Goal: Task Accomplishment & Management: Manage account settings

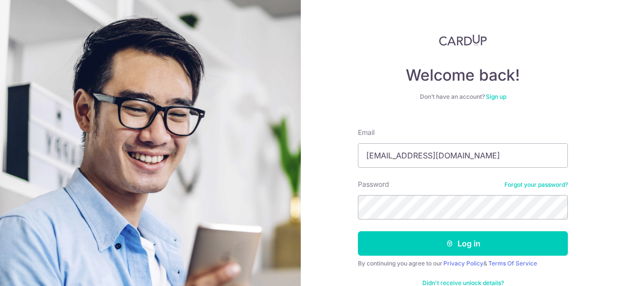
click at [358, 231] on button "Log in" at bounding box center [463, 243] width 210 height 24
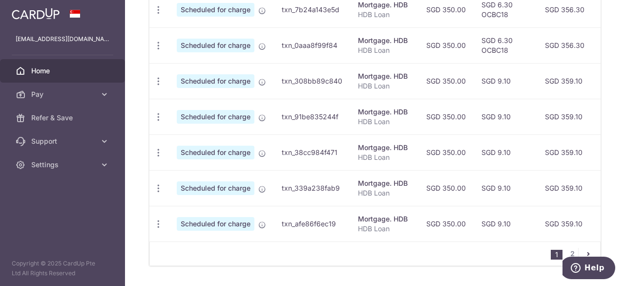
scroll to position [469, 0]
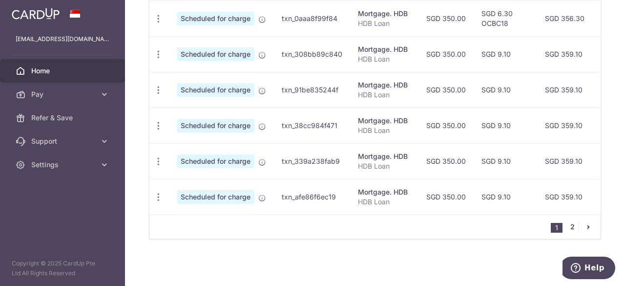
click at [568, 228] on link "2" at bounding box center [572, 227] width 12 height 12
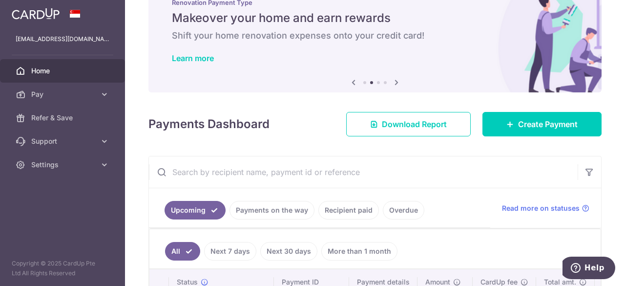
scroll to position [0, 0]
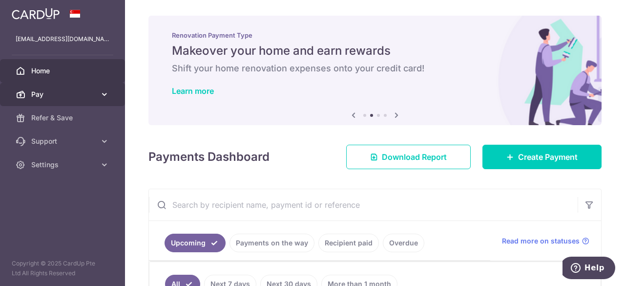
click at [102, 91] on icon at bounding box center [105, 94] width 10 height 10
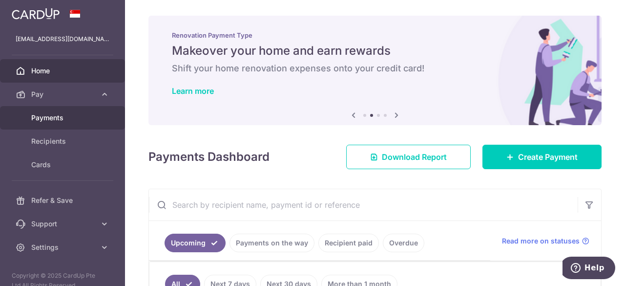
click at [59, 110] on link "Payments" at bounding box center [62, 117] width 125 height 23
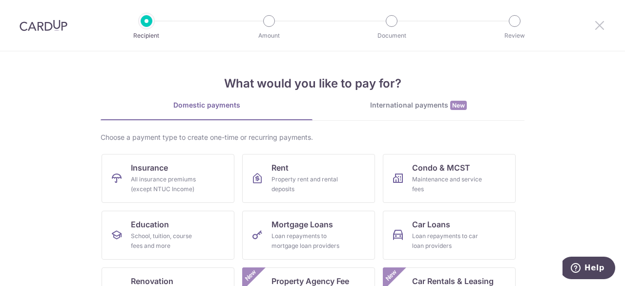
click at [602, 27] on icon at bounding box center [600, 25] width 12 height 12
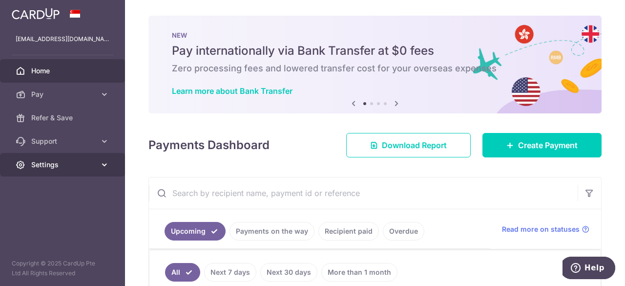
click at [64, 164] on span "Settings" at bounding box center [63, 165] width 64 height 10
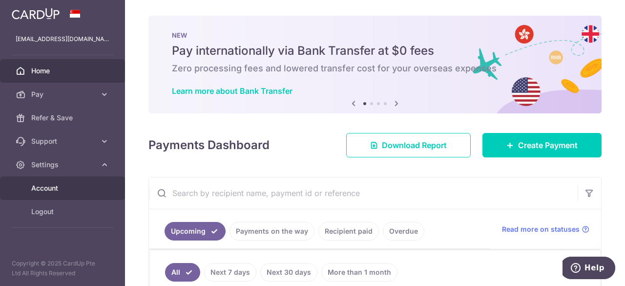
click at [53, 187] on span "Account" at bounding box center [63, 188] width 64 height 10
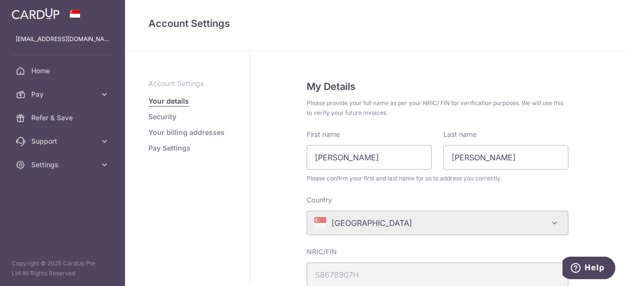
click at [171, 148] on link "Pay Settings" at bounding box center [169, 148] width 42 height 10
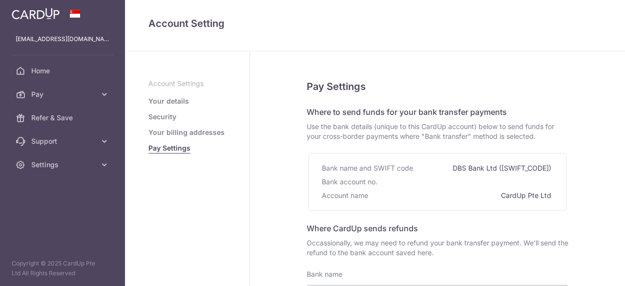
select select
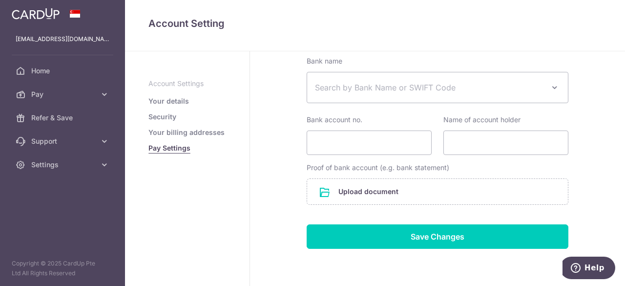
scroll to position [248, 0]
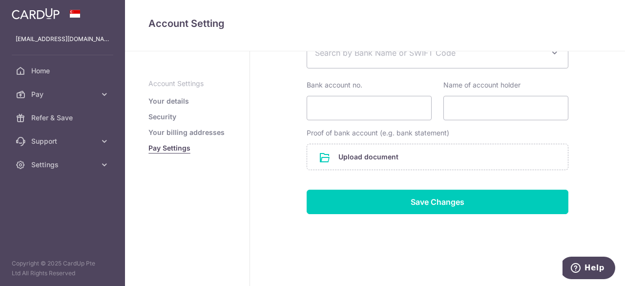
click at [159, 101] on link "Your details" at bounding box center [168, 101] width 41 height 10
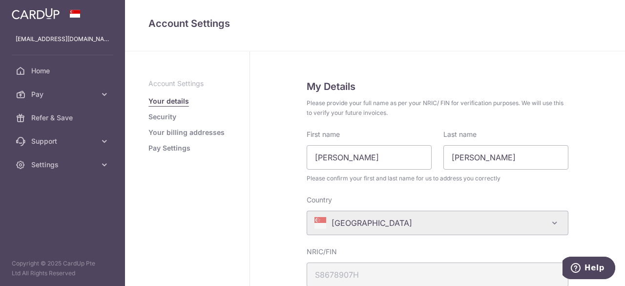
click at [168, 122] on ul "Account Settings Your details Security Your billing addresses Pay Settings" at bounding box center [187, 116] width 78 height 74
click at [168, 121] on link "Security" at bounding box center [162, 117] width 28 height 10
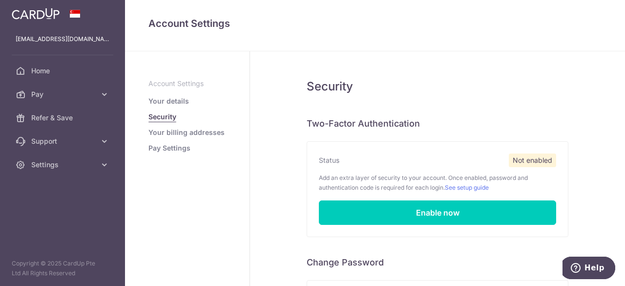
click at [190, 138] on ul "Account Settings Your details Security Your billing addresses Pay Settings" at bounding box center [187, 116] width 78 height 74
click at [190, 132] on link "Your billing addresses" at bounding box center [186, 132] width 76 height 10
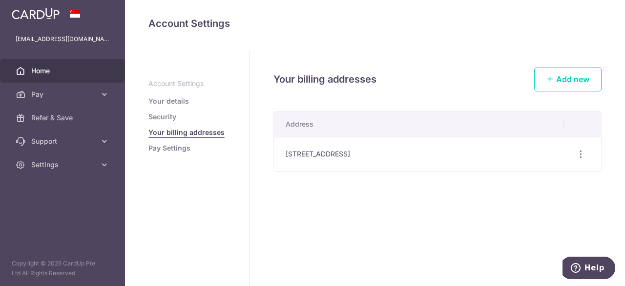
click at [58, 74] on span "Home" at bounding box center [63, 71] width 64 height 10
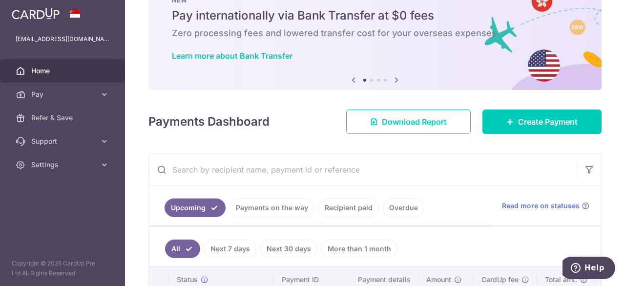
scroll to position [49, 0]
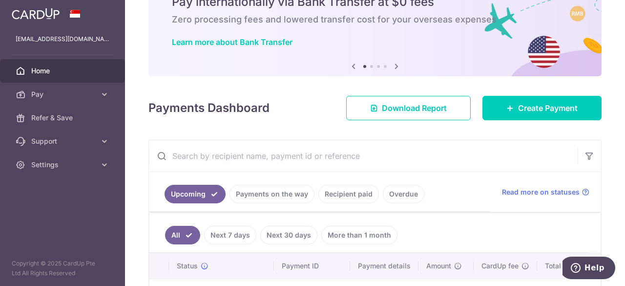
click at [263, 192] on link "Payments on the way" at bounding box center [271, 194] width 85 height 19
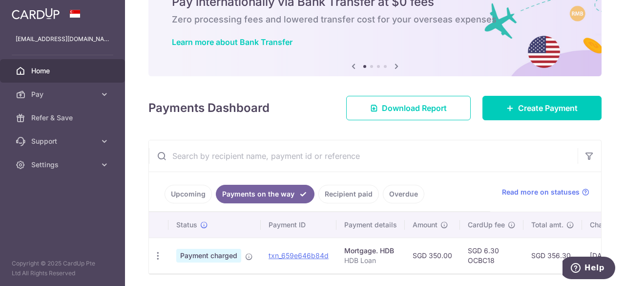
click at [394, 194] on link "Overdue" at bounding box center [404, 194] width 42 height 19
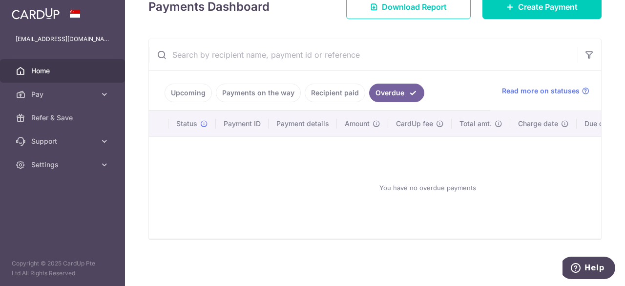
click at [335, 91] on link "Recipient paid" at bounding box center [335, 92] width 61 height 19
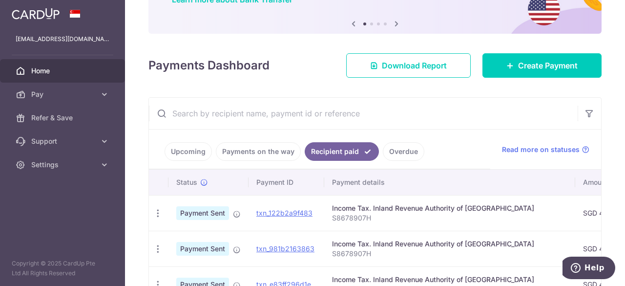
scroll to position [152, 0]
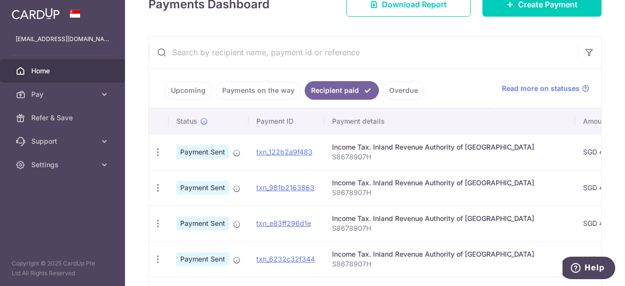
click at [187, 92] on link "Upcoming" at bounding box center [188, 90] width 47 height 19
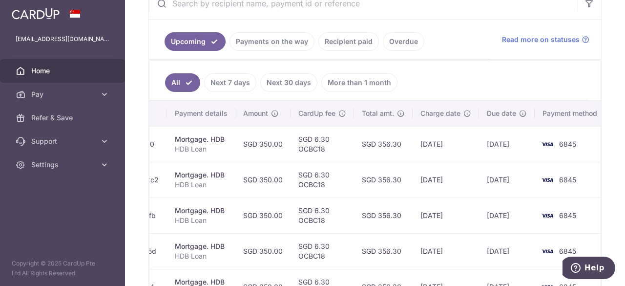
scroll to position [176, 0]
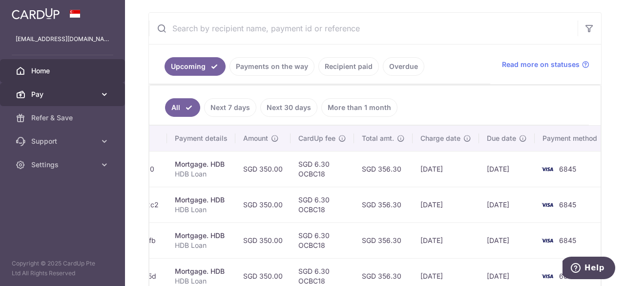
click at [46, 96] on span "Pay" at bounding box center [63, 94] width 64 height 10
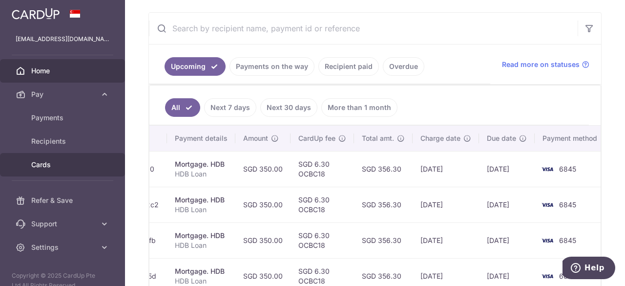
click at [58, 157] on link "Cards" at bounding box center [62, 164] width 125 height 23
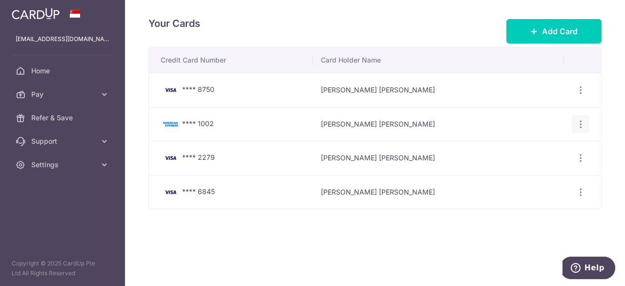
click at [583, 121] on icon "button" at bounding box center [581, 124] width 10 height 10
click at [538, 176] on span "Delete" at bounding box center [548, 174] width 66 height 12
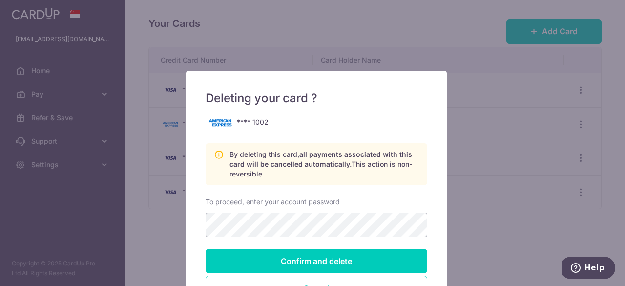
scroll to position [98, 0]
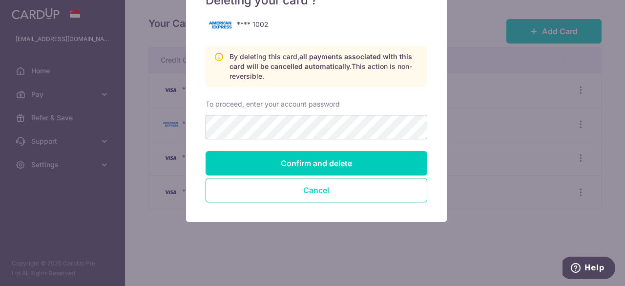
drag, startPoint x: 337, startPoint y: 189, endPoint x: 357, endPoint y: 144, distance: 49.4
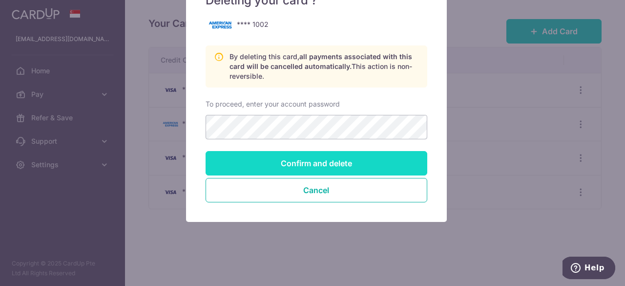
click at [337, 188] on button "Cancel" at bounding box center [317, 190] width 222 height 24
